Goal: Task Accomplishment & Management: Complete application form

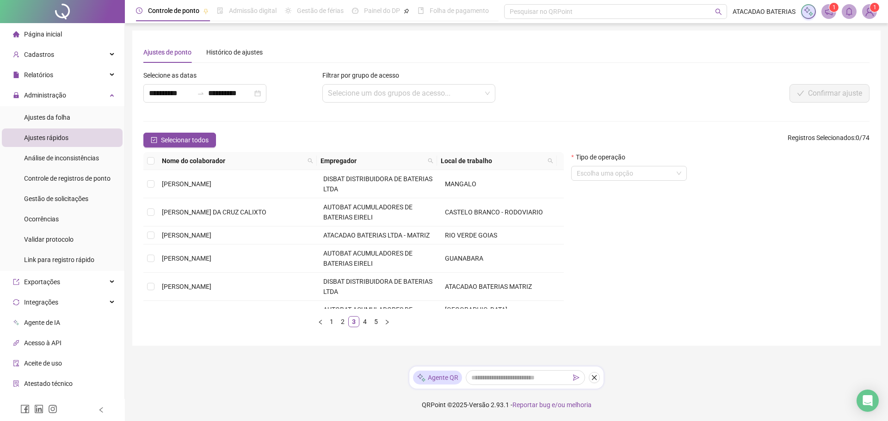
scroll to position [274, 0]
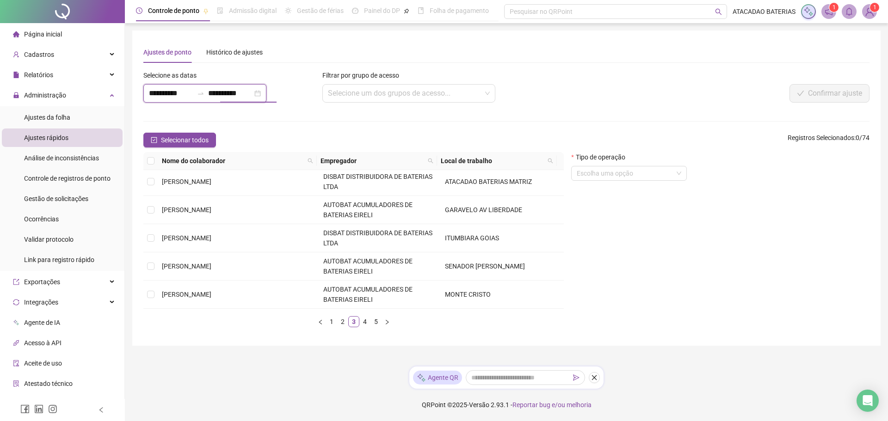
click at [252, 96] on input "**********" at bounding box center [230, 93] width 44 height 11
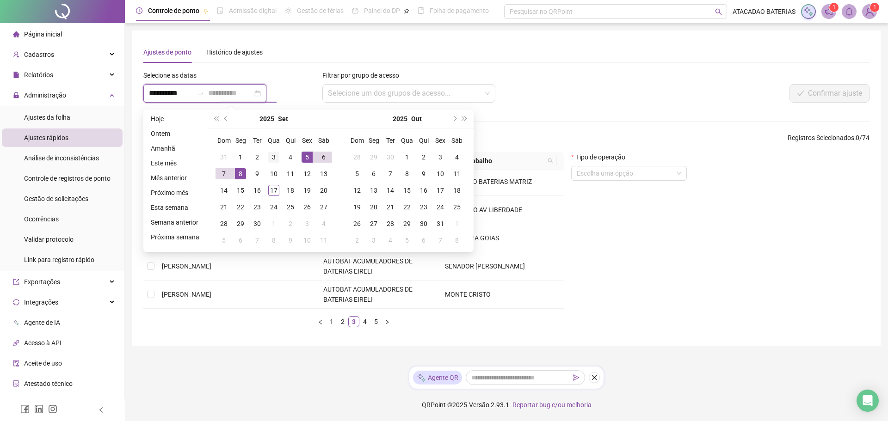
type input "**********"
click at [273, 157] on div "3" at bounding box center [273, 157] width 11 height 11
type input "**********"
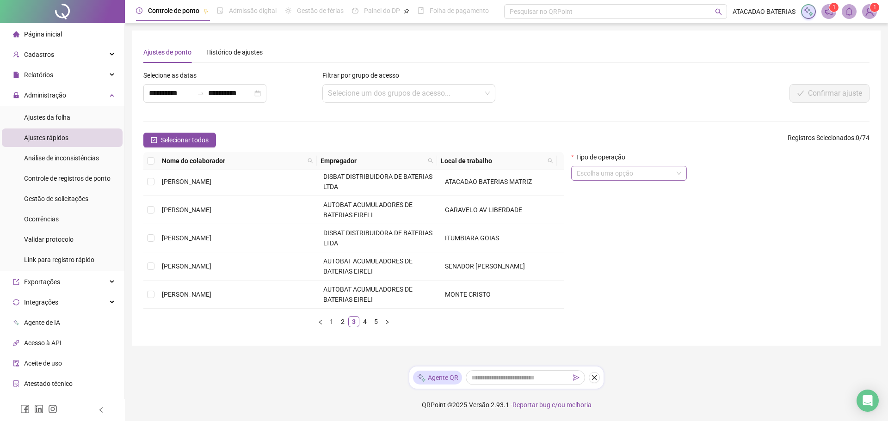
click at [607, 170] on input "search" at bounding box center [625, 173] width 96 height 14
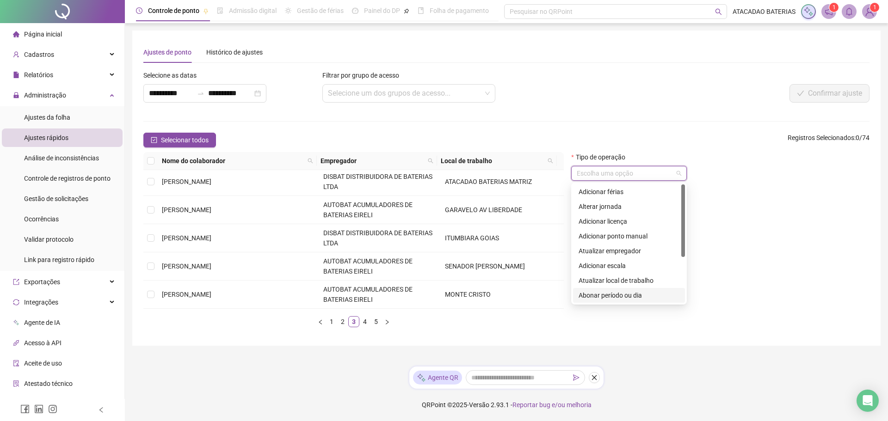
click at [607, 170] on input "search" at bounding box center [625, 173] width 96 height 14
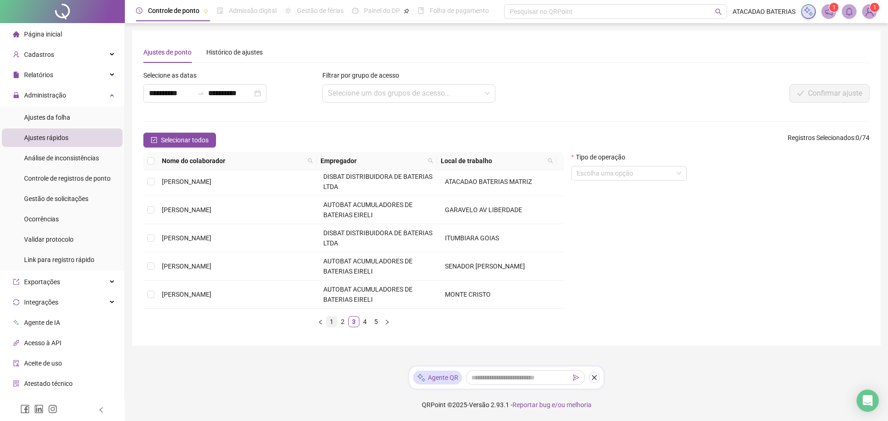
click at [331, 324] on link "1" at bounding box center [331, 322] width 10 height 10
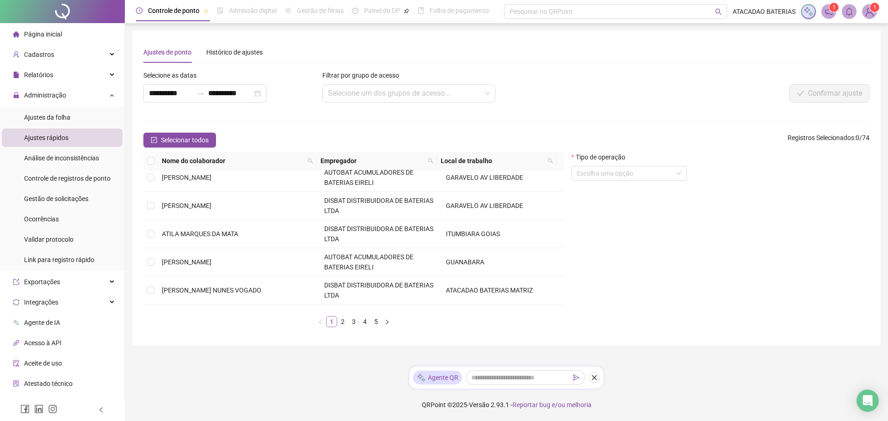
scroll to position [0, 0]
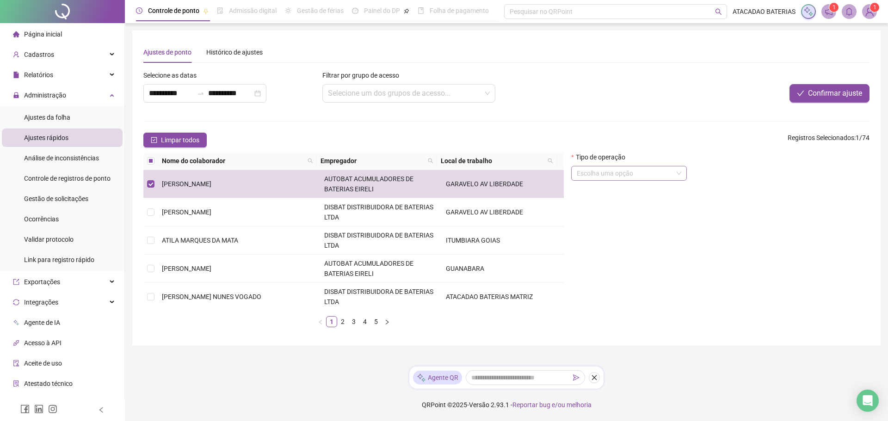
click at [624, 176] on input "search" at bounding box center [625, 173] width 96 height 14
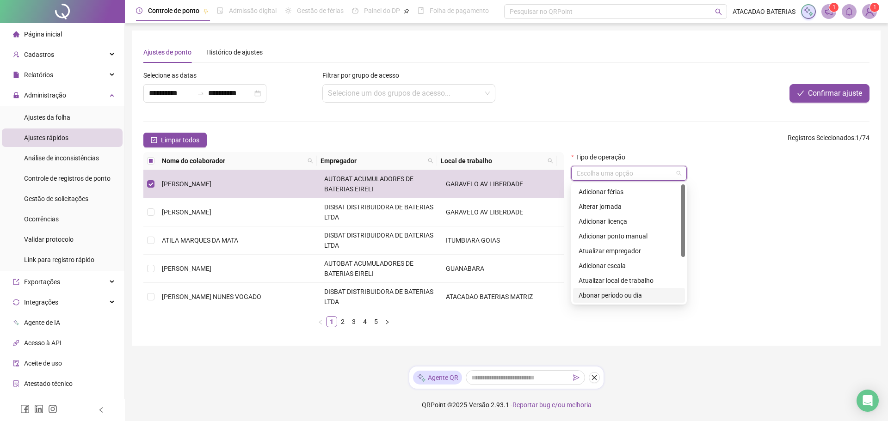
click at [627, 295] on div "Abonar período ou dia" at bounding box center [628, 295] width 101 height 10
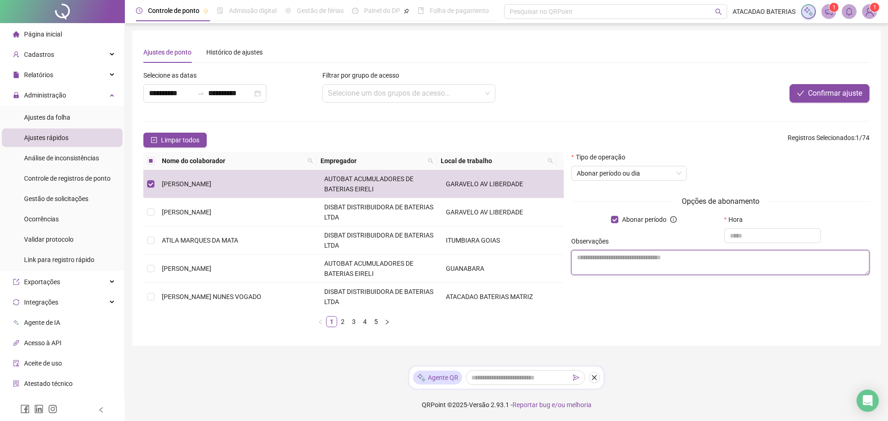
click at [623, 260] on textarea at bounding box center [720, 262] width 298 height 25
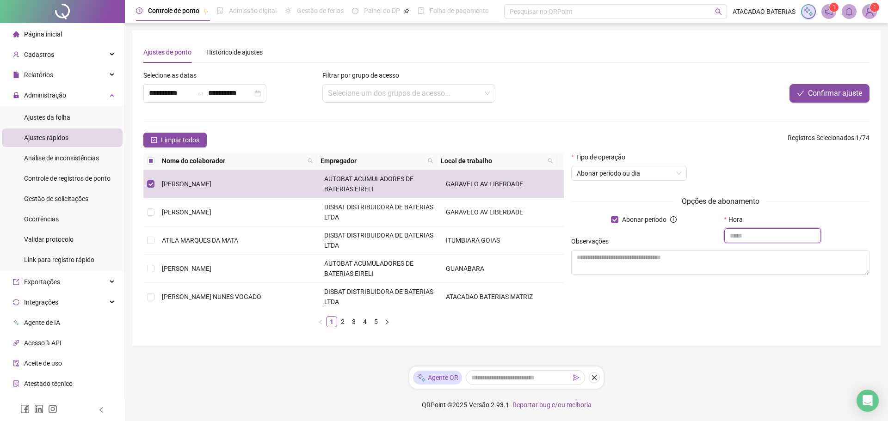
click at [795, 234] on input "text" at bounding box center [772, 235] width 97 height 15
type input "*"
click at [768, 237] on div "Observações" at bounding box center [720, 243] width 298 height 14
click at [768, 236] on div "Observações" at bounding box center [720, 243] width 298 height 14
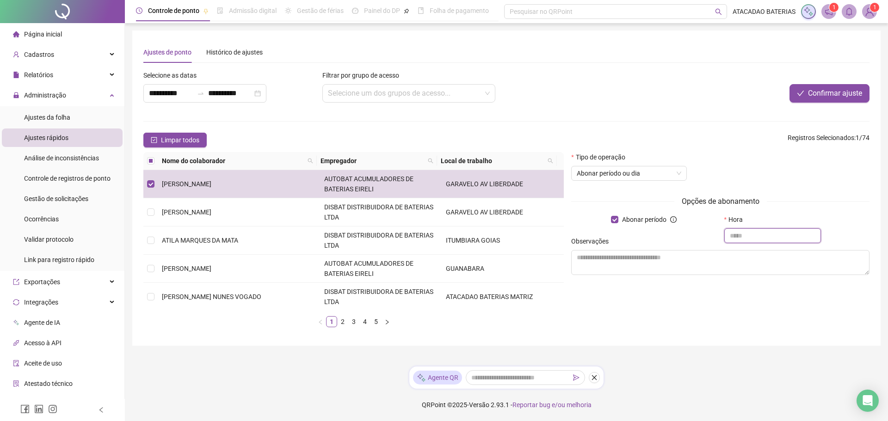
click at [725, 233] on input "text" at bounding box center [772, 235] width 97 height 15
type input "*****"
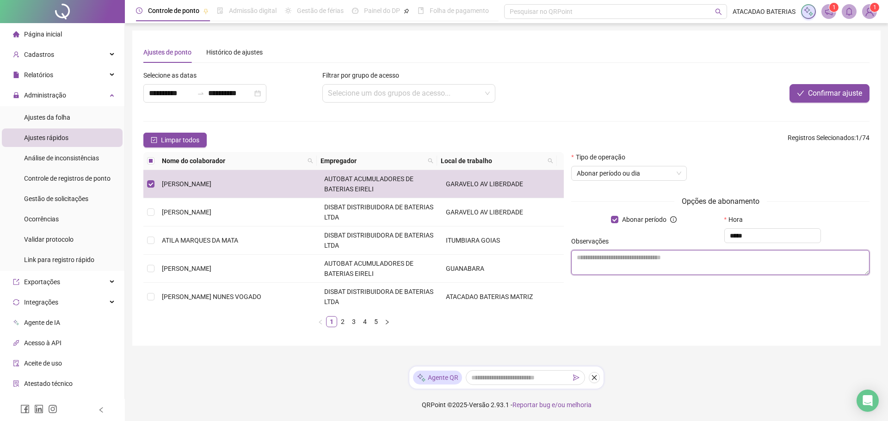
click at [659, 260] on textarea at bounding box center [720, 262] width 298 height 25
type textarea "**********"
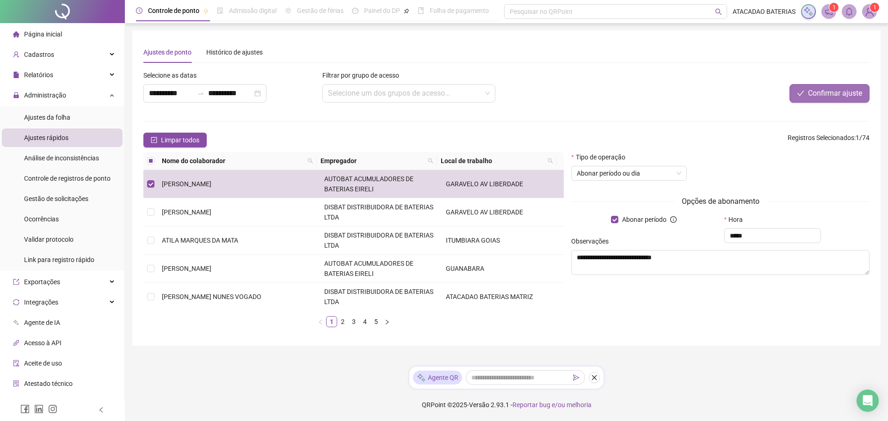
click at [824, 95] on span "Confirmar ajuste" at bounding box center [835, 93] width 54 height 11
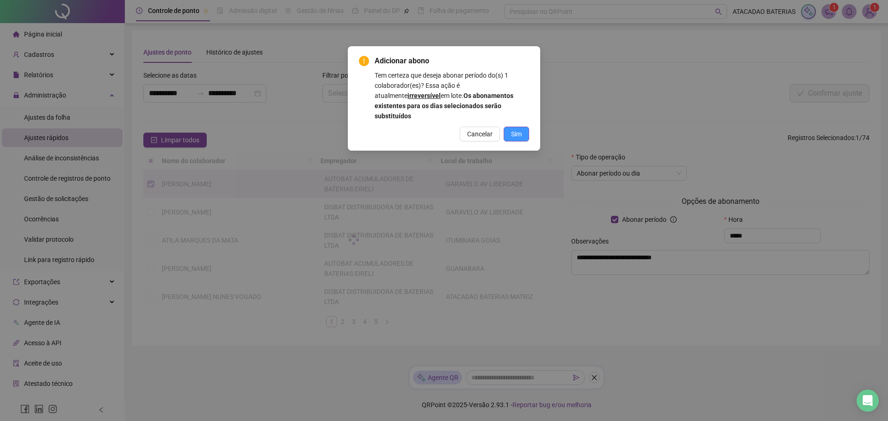
click at [526, 127] on button "Sim" at bounding box center [516, 134] width 25 height 15
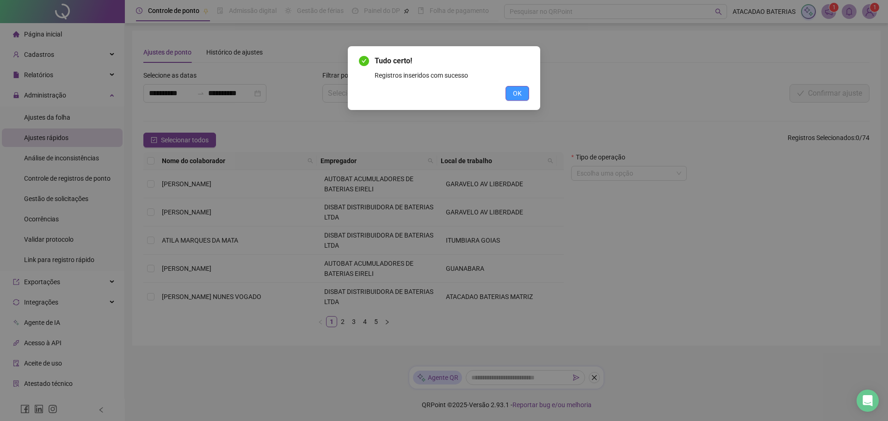
click at [520, 89] on span "OK" at bounding box center [517, 93] width 9 height 10
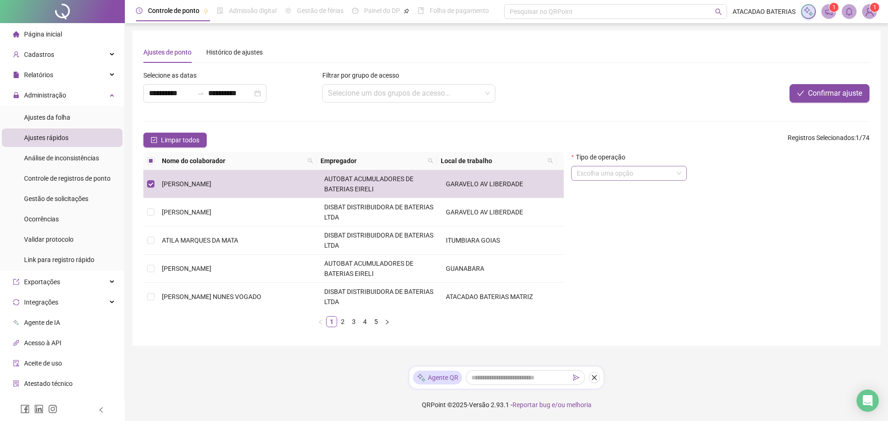
click at [631, 177] on input "search" at bounding box center [625, 173] width 96 height 14
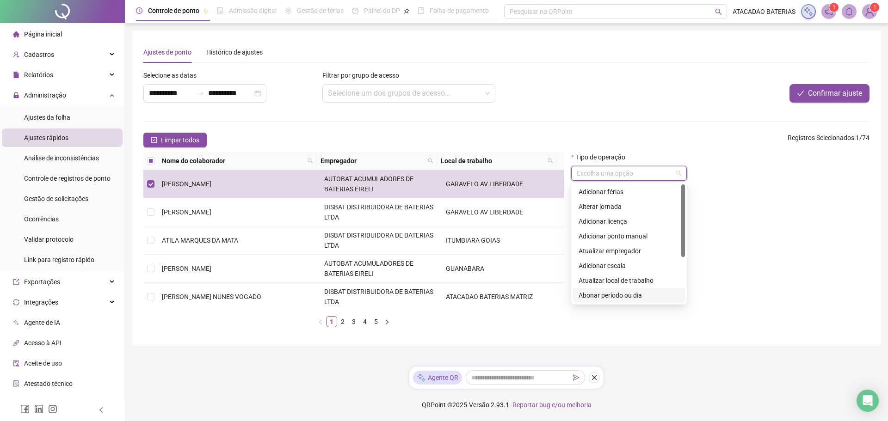
click at [629, 295] on div "Abonar período ou dia" at bounding box center [628, 295] width 101 height 10
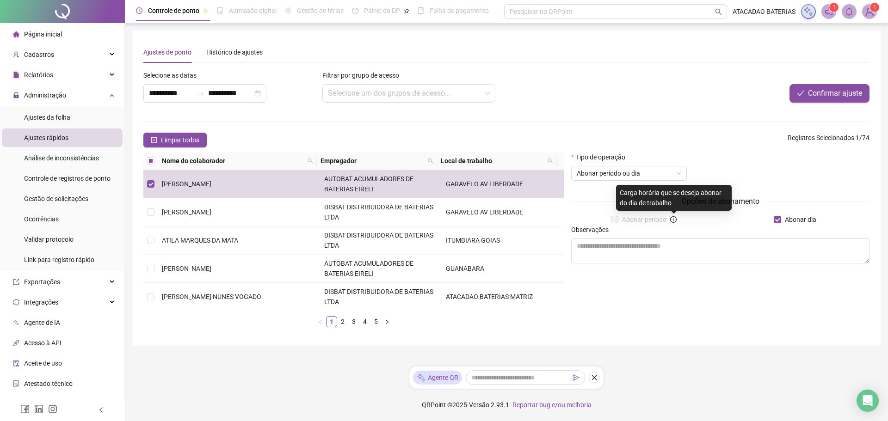
click at [671, 221] on icon "info-circle" at bounding box center [673, 219] width 6 height 6
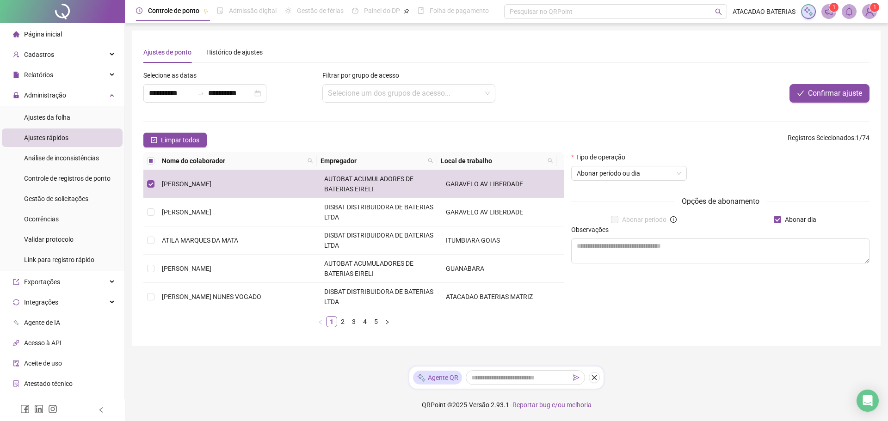
click at [616, 220] on label "Abonar período" at bounding box center [640, 220] width 59 height 10
click at [647, 175] on span "Abonar período ou dia" at bounding box center [629, 173] width 104 height 14
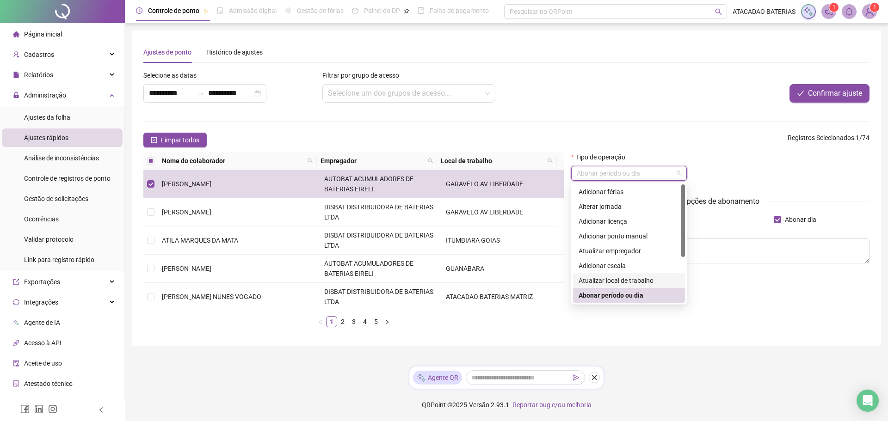
click at [614, 274] on div "Atualizar local de trabalho" at bounding box center [629, 280] width 112 height 15
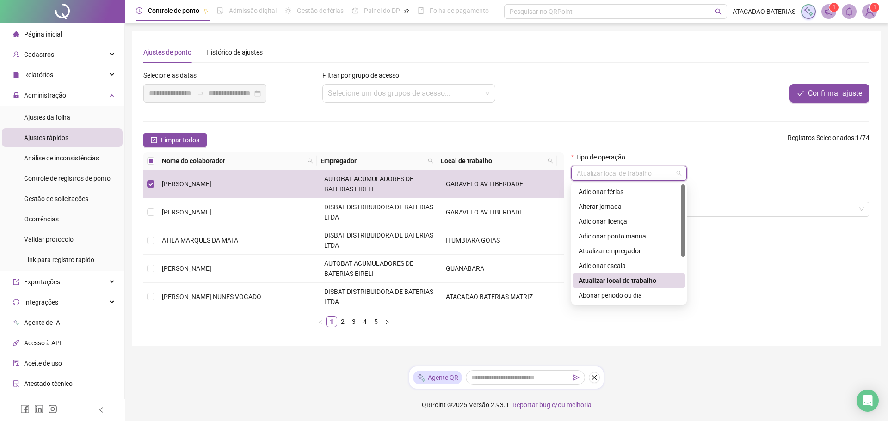
click at [648, 169] on span "Atualizar local de trabalho" at bounding box center [629, 173] width 104 height 14
click at [622, 296] on div "Abonar período ou dia" at bounding box center [628, 295] width 101 height 10
type input "**********"
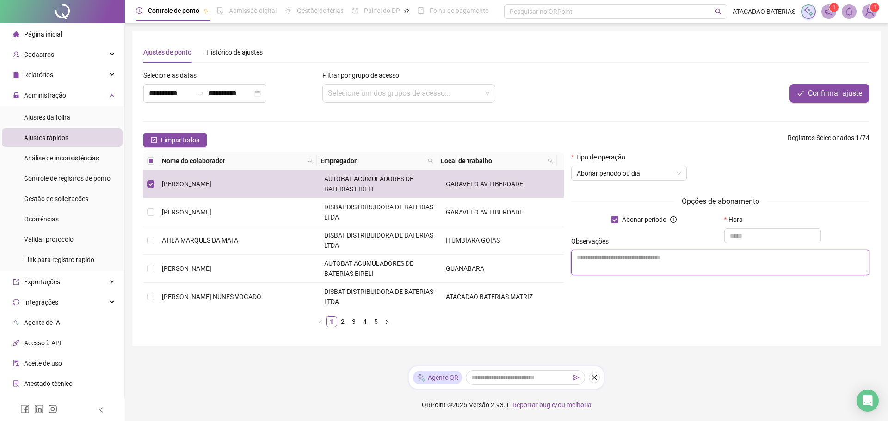
click at [620, 271] on textarea at bounding box center [720, 262] width 298 height 25
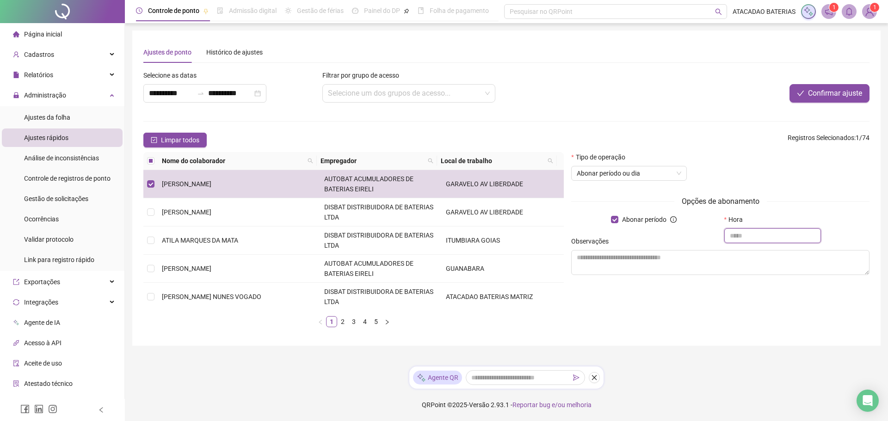
click at [774, 233] on input "text" at bounding box center [772, 235] width 97 height 15
type input "*****"
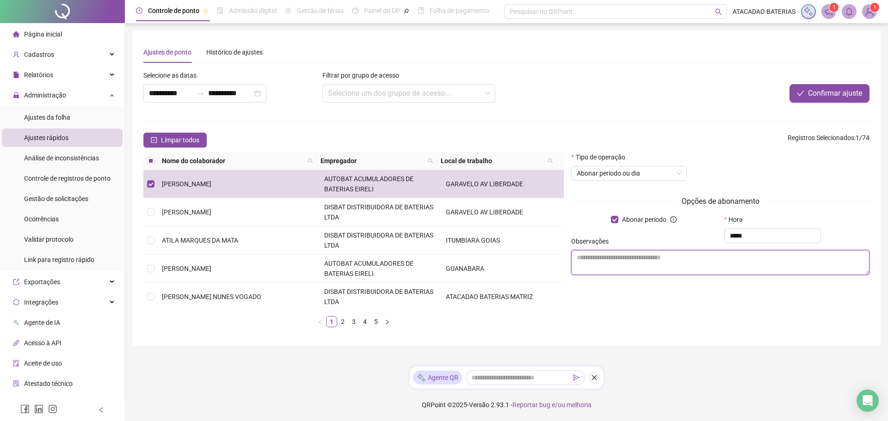
click at [759, 259] on textarea at bounding box center [720, 262] width 298 height 25
type textarea "*"
type textarea "**********"
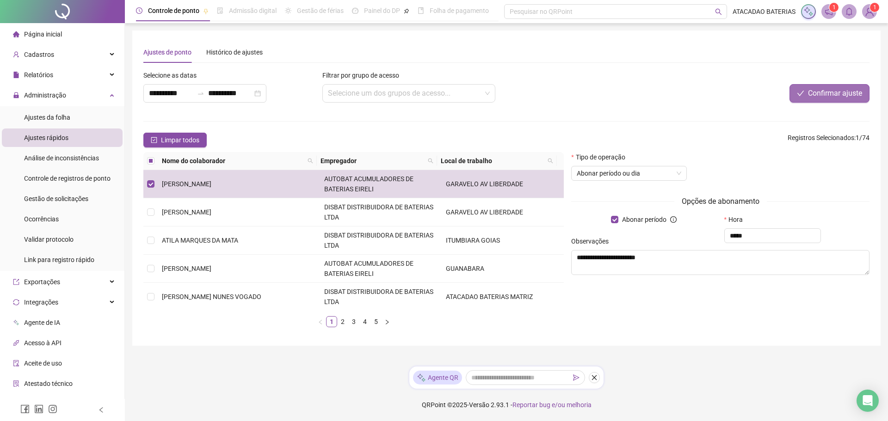
click at [815, 98] on span "Confirmar ajuste" at bounding box center [835, 93] width 54 height 11
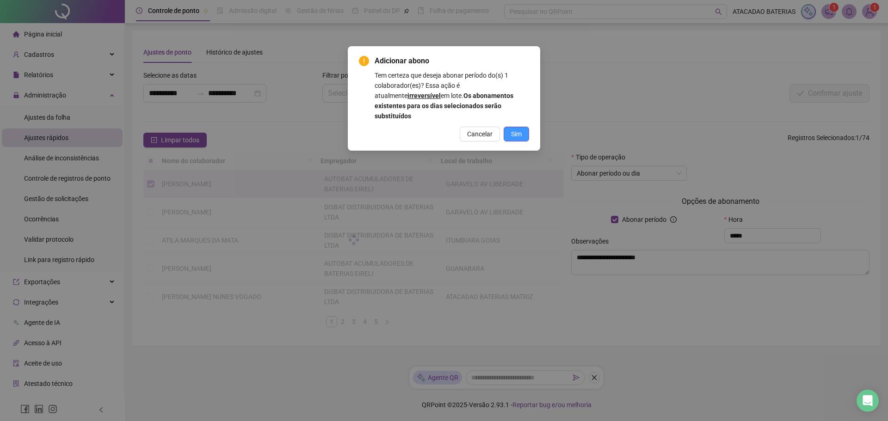
click at [521, 129] on button "Sim" at bounding box center [516, 134] width 25 height 15
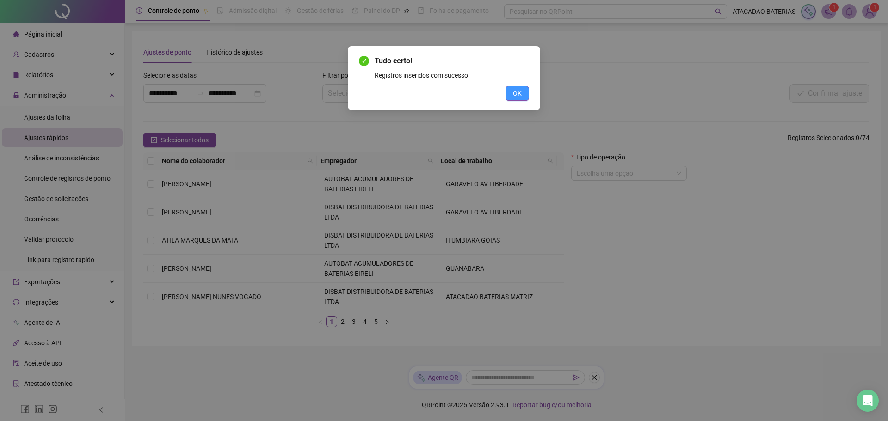
click at [518, 89] on span "OK" at bounding box center [517, 93] width 9 height 10
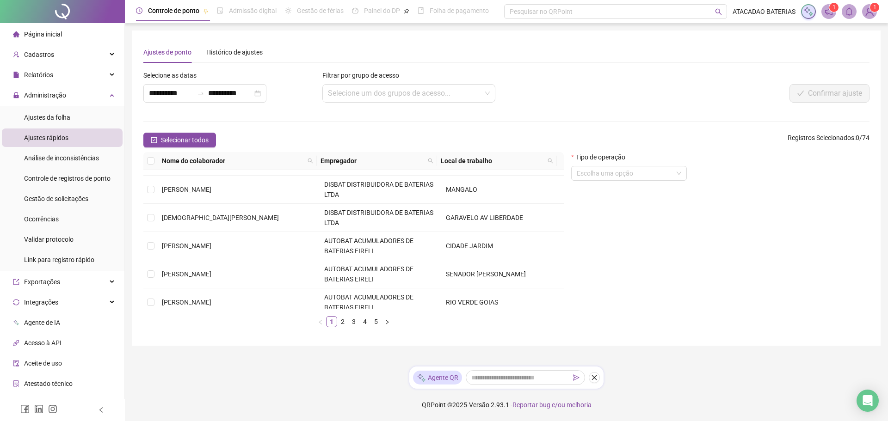
scroll to position [284, 0]
